Goal: Task Accomplishment & Management: Use online tool/utility

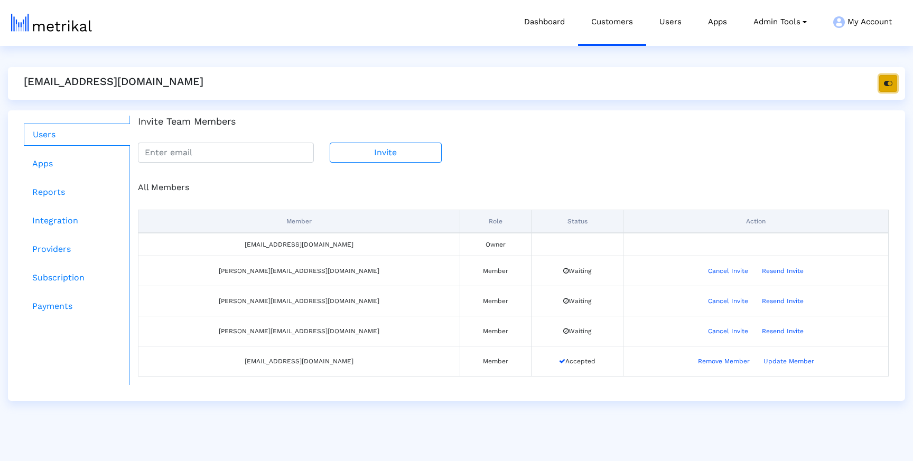
click at [885, 80] on icon "button" at bounding box center [888, 83] width 8 height 7
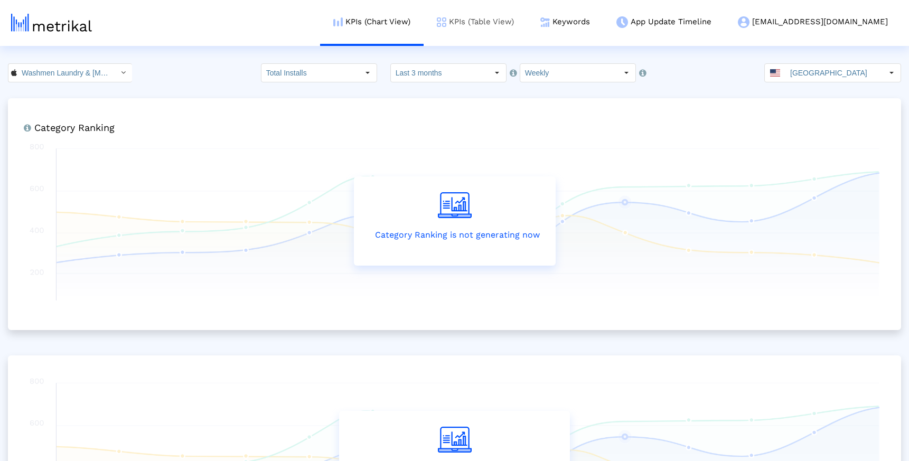
click at [512, 17] on link "KPIs (Table View)" at bounding box center [476, 22] width 104 height 44
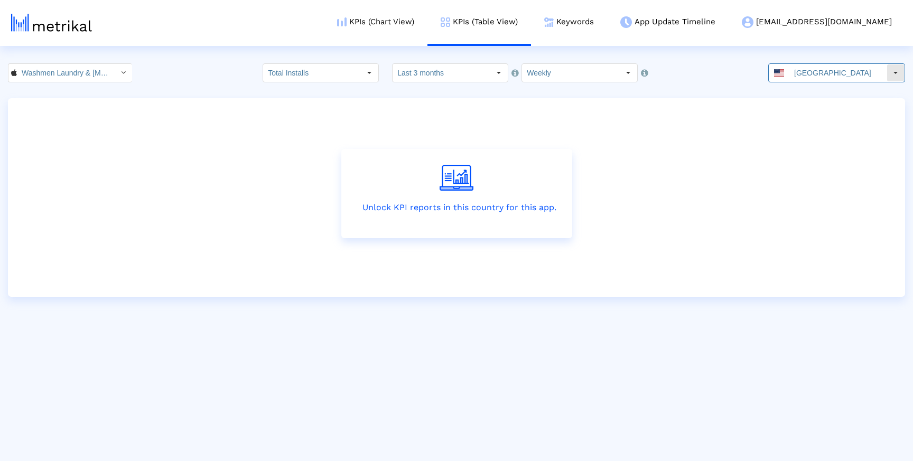
click at [793, 67] on div "[GEOGRAPHIC_DATA]" at bounding box center [828, 73] width 118 height 18
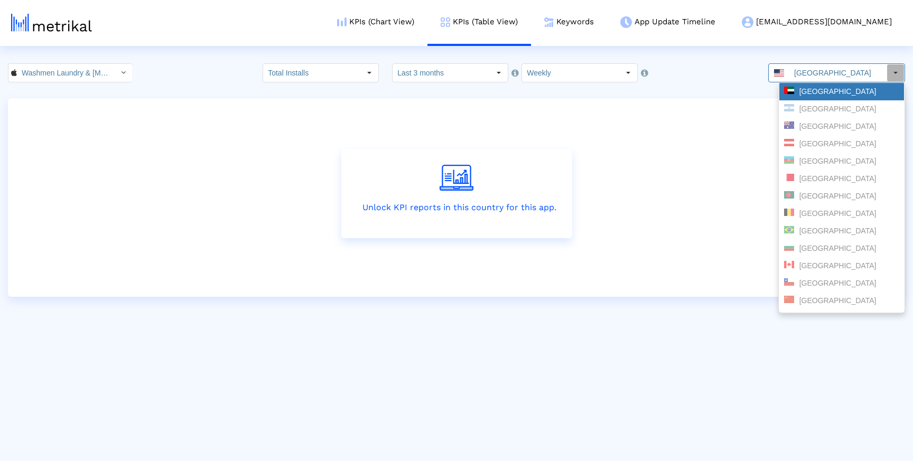
click at [816, 89] on div "[GEOGRAPHIC_DATA]" at bounding box center [841, 92] width 115 height 10
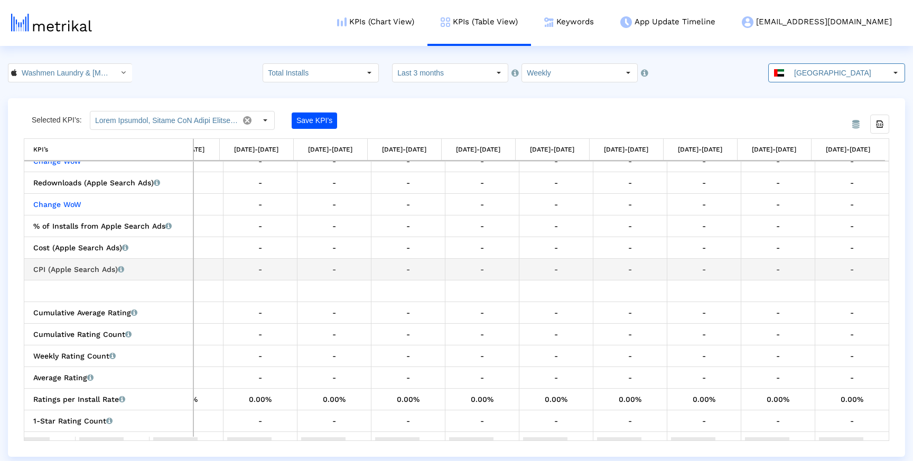
scroll to position [434, 196]
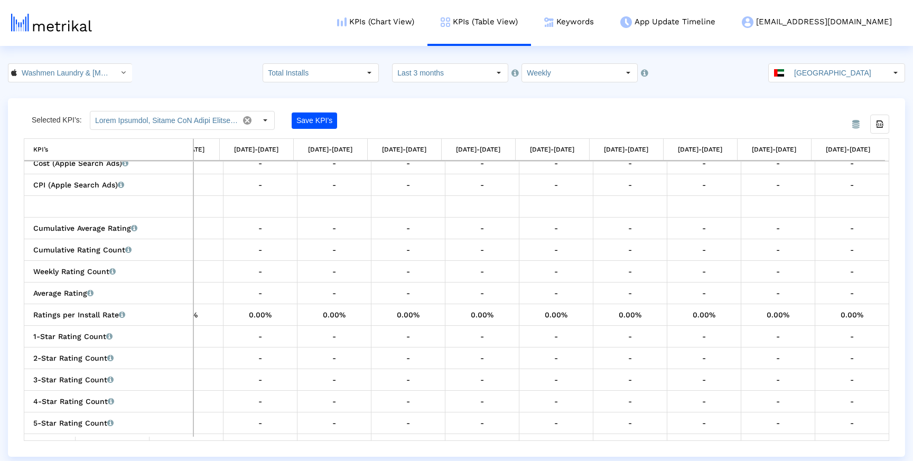
click at [653, 114] on div "Selected KPI’s: Save KPI’s" at bounding box center [348, 120] width 649 height 19
